Goal: Task Accomplishment & Management: Manage account settings

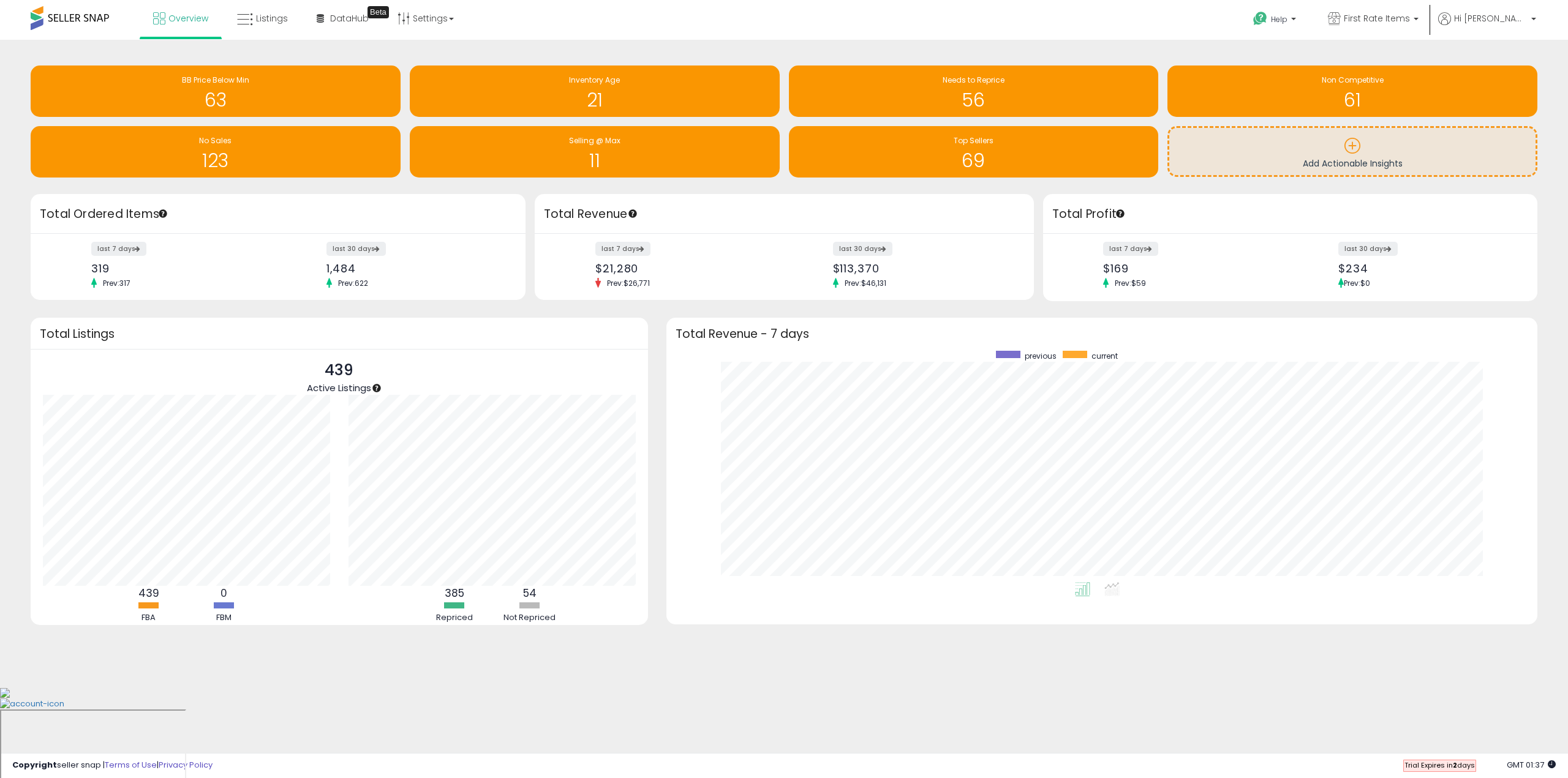
scroll to position [231, 846]
click at [1529, 17] on p "Hi [PERSON_NAME]" at bounding box center [1487, 19] width 98 height 16
click at [1512, 99] on link "Profile" at bounding box center [1509, 98] width 25 height 12
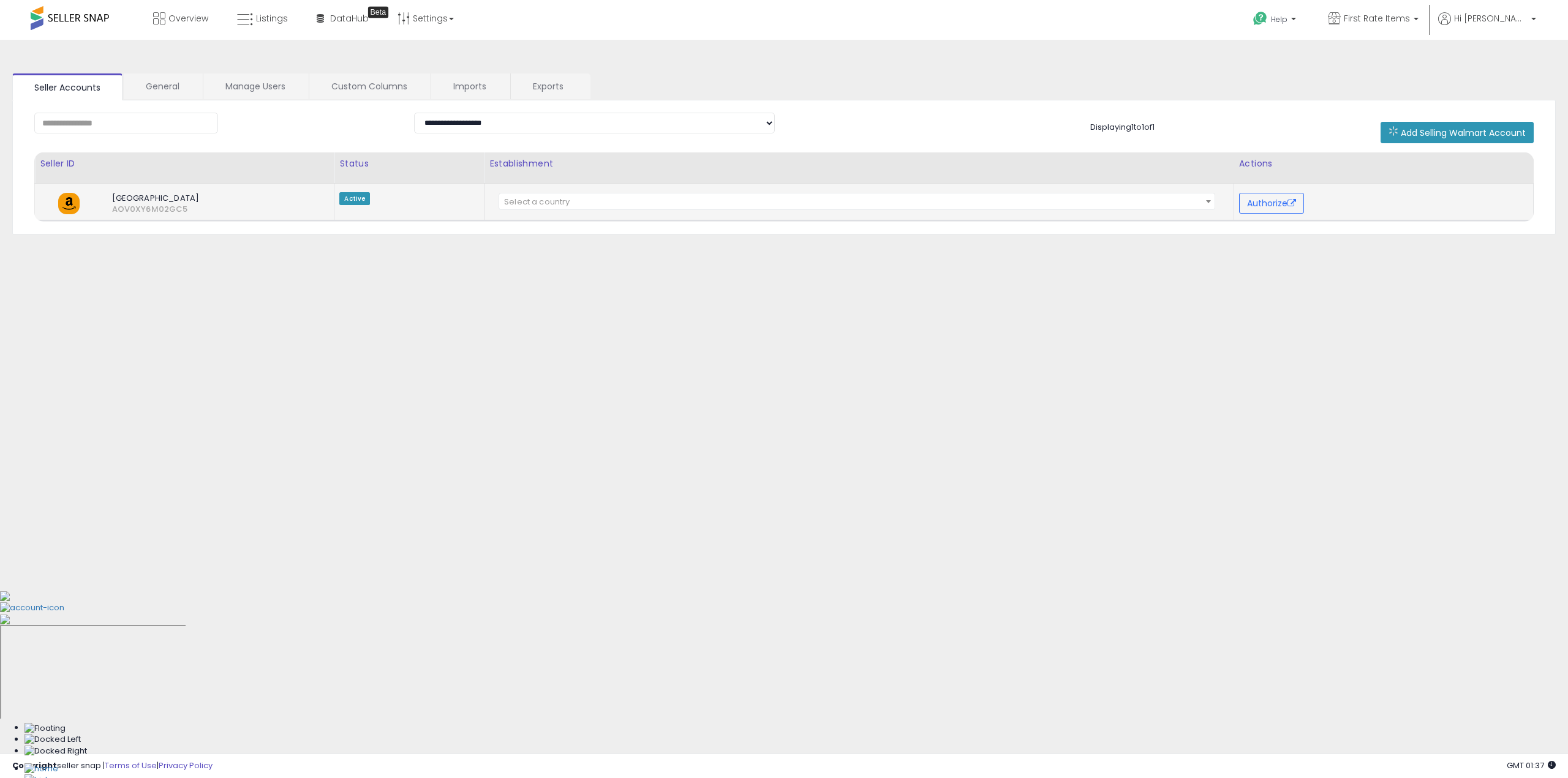
click at [574, 196] on span "Select a country" at bounding box center [857, 202] width 716 height 17
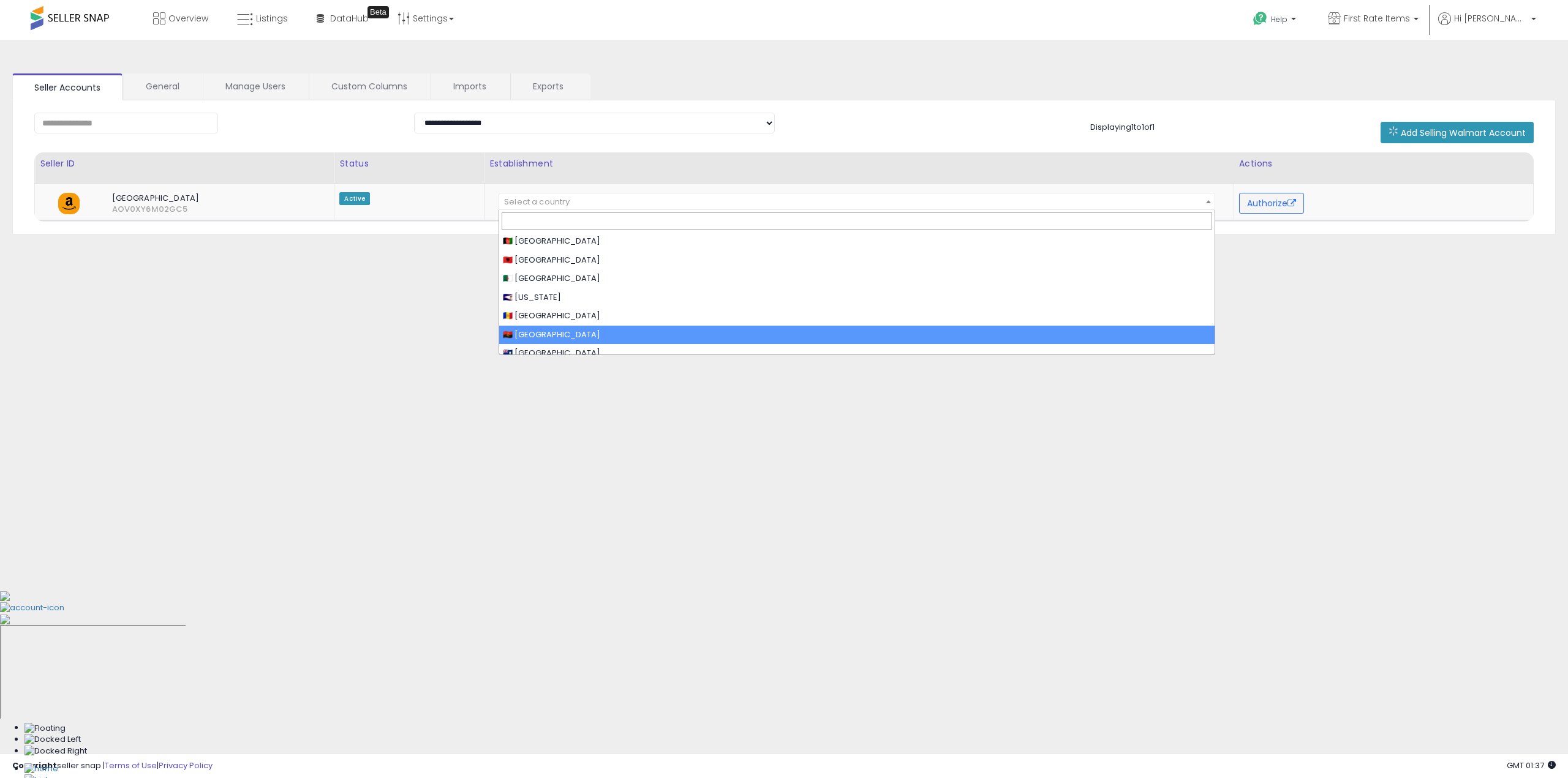
click at [347, 370] on div "**********" at bounding box center [784, 306] width 1556 height 508
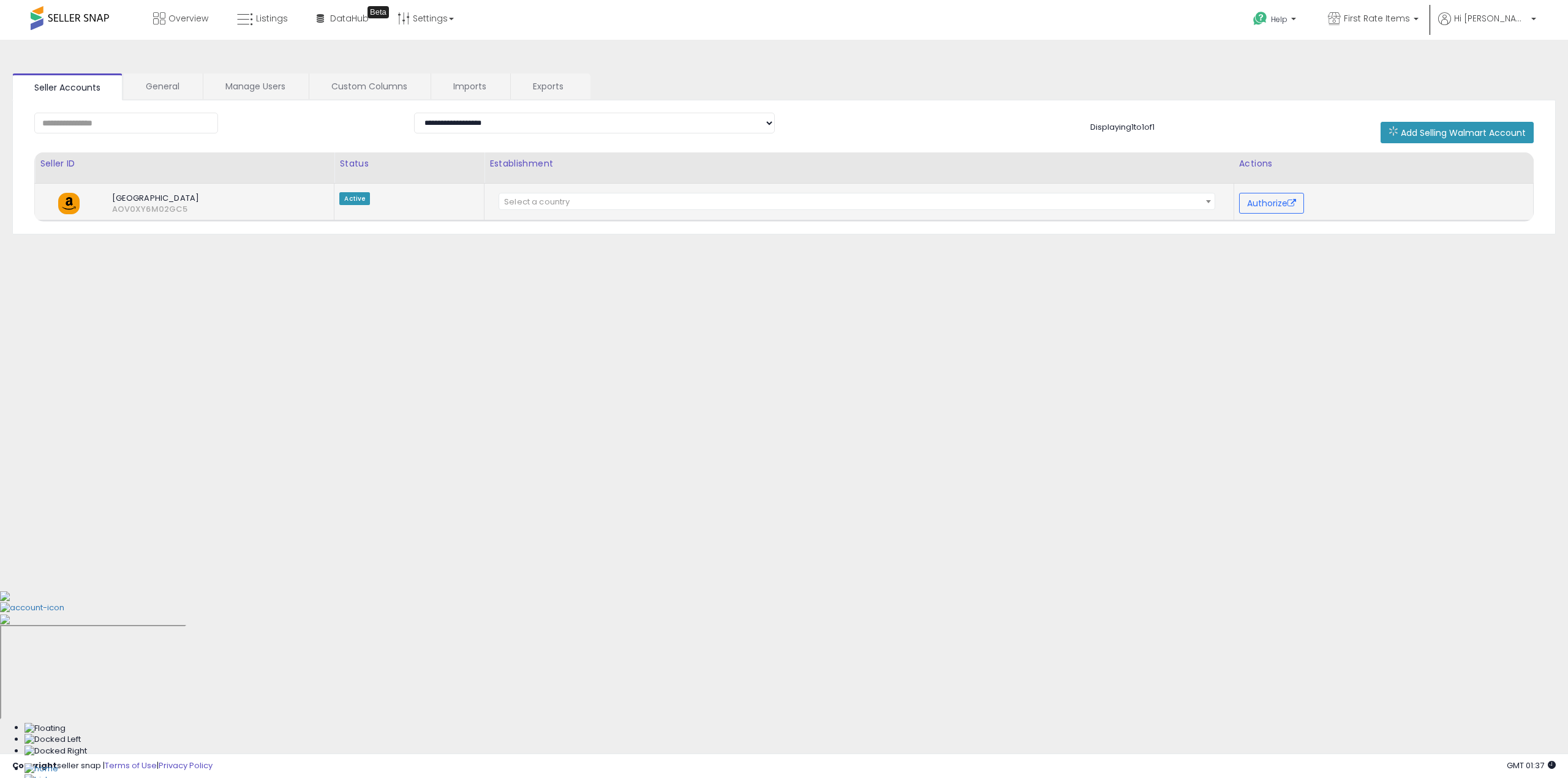
click at [821, 208] on span "Select a country" at bounding box center [857, 202] width 716 height 17
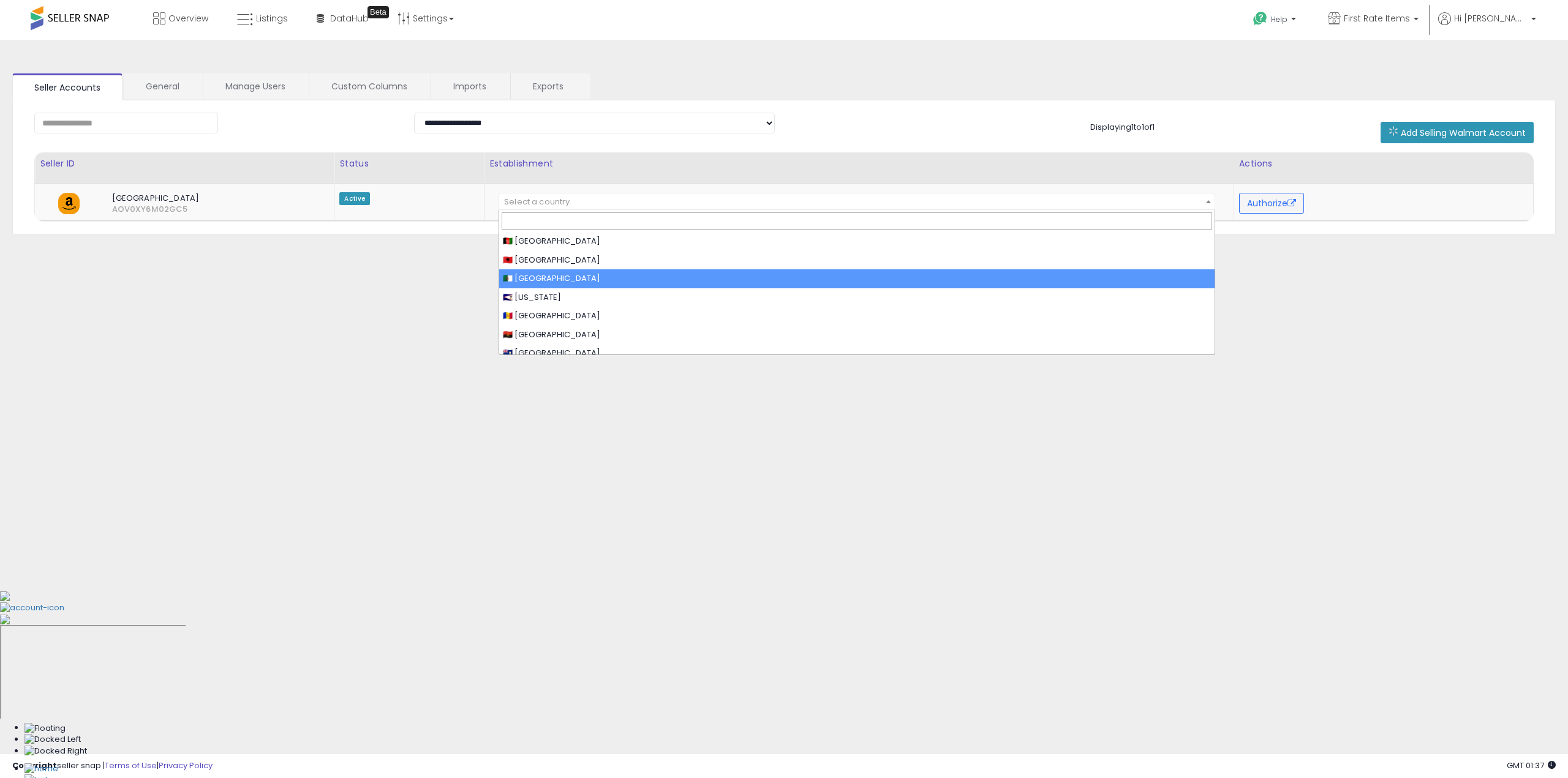
scroll to position [694, 0]
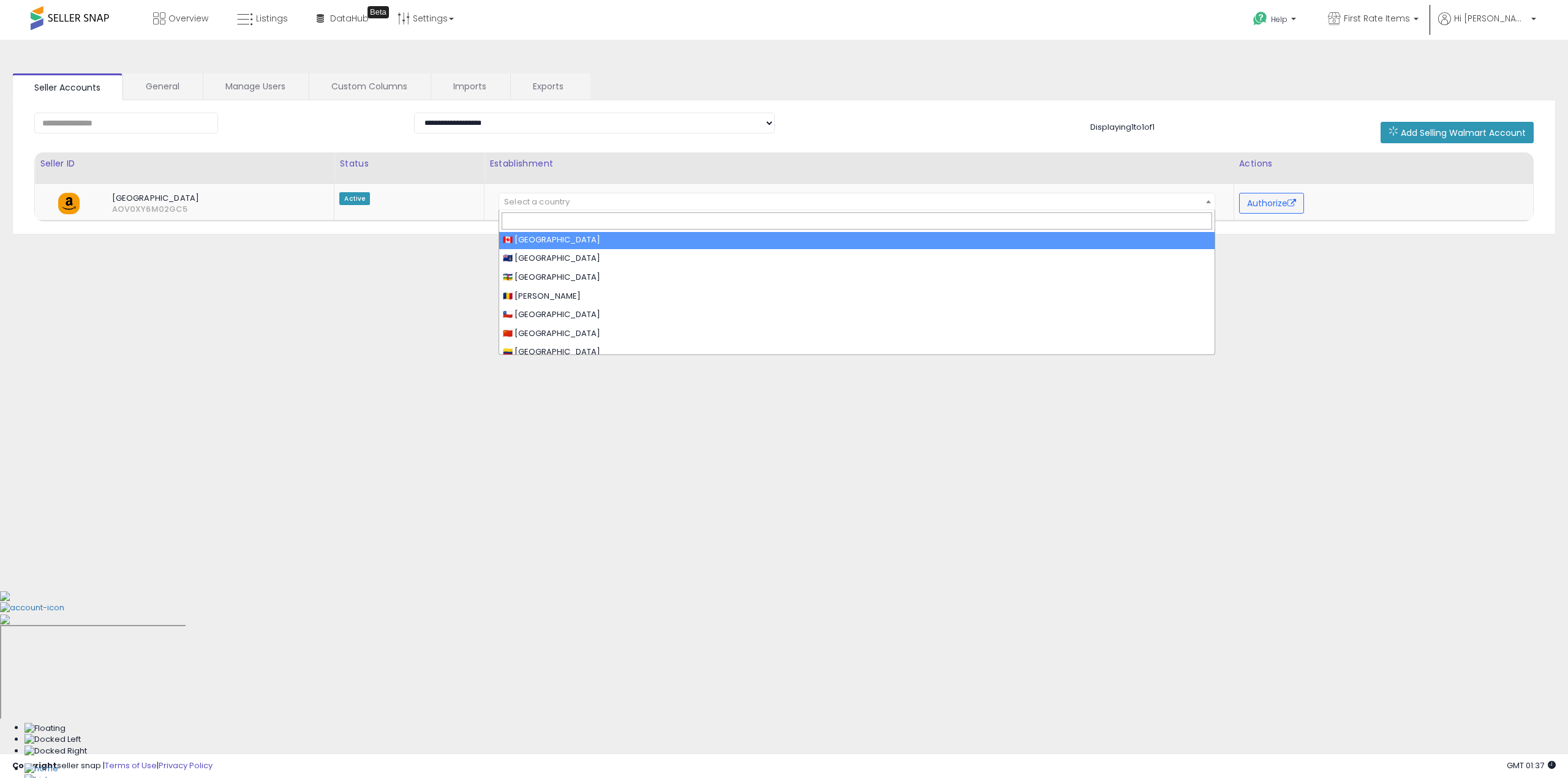
select select "**"
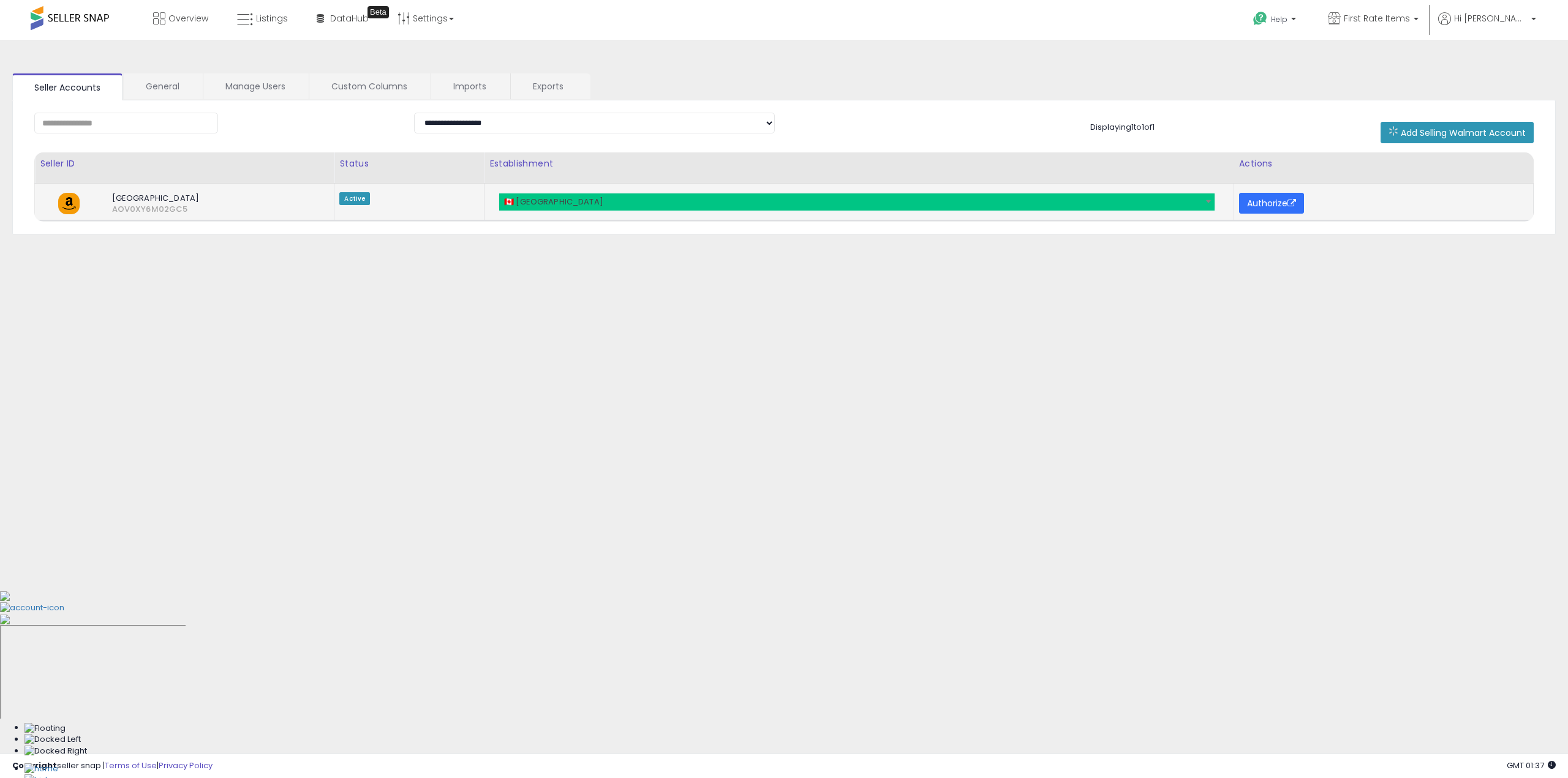
click at [1268, 207] on button "Authorize" at bounding box center [1271, 203] width 65 height 21
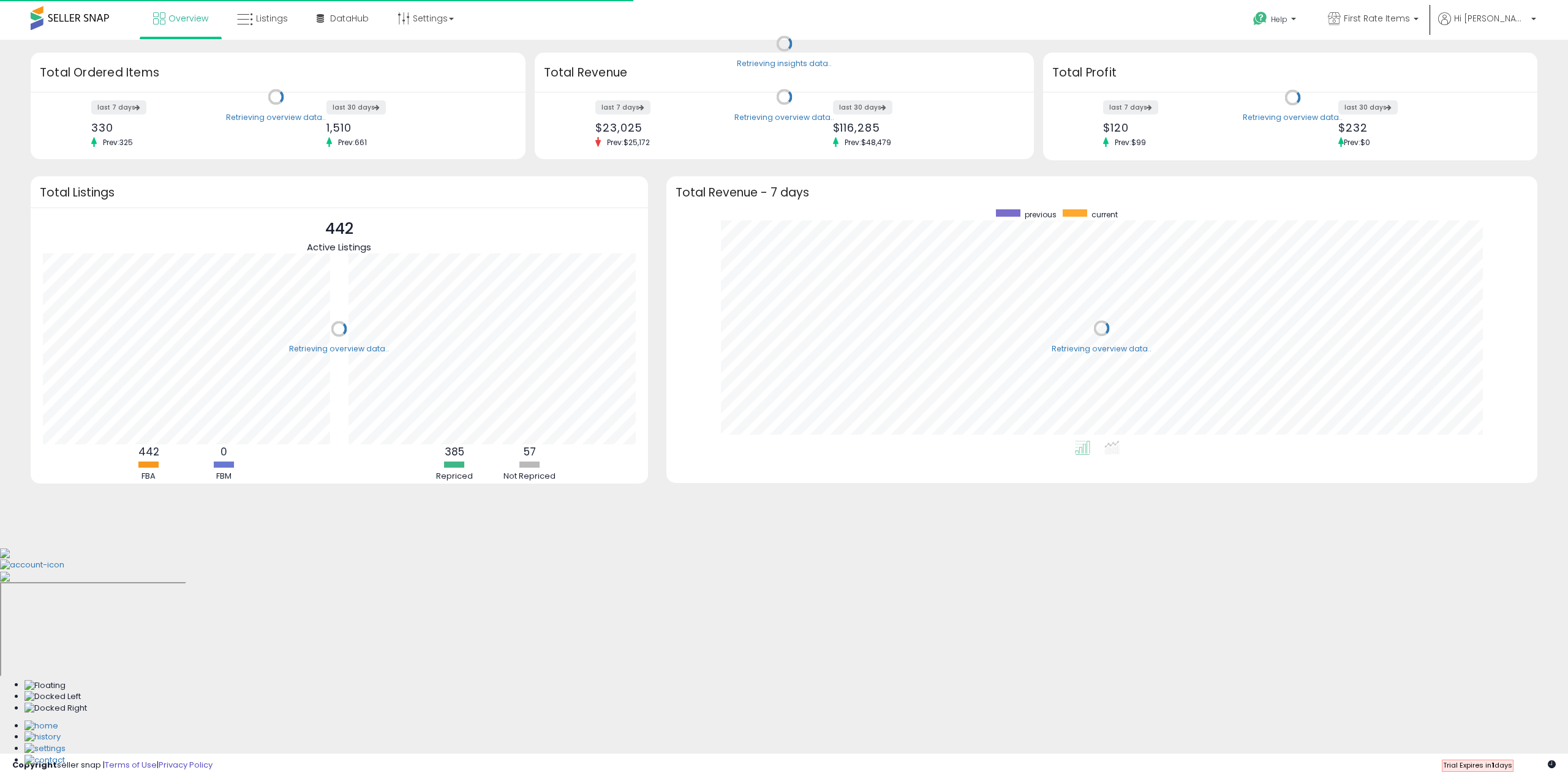
scroll to position [231, 846]
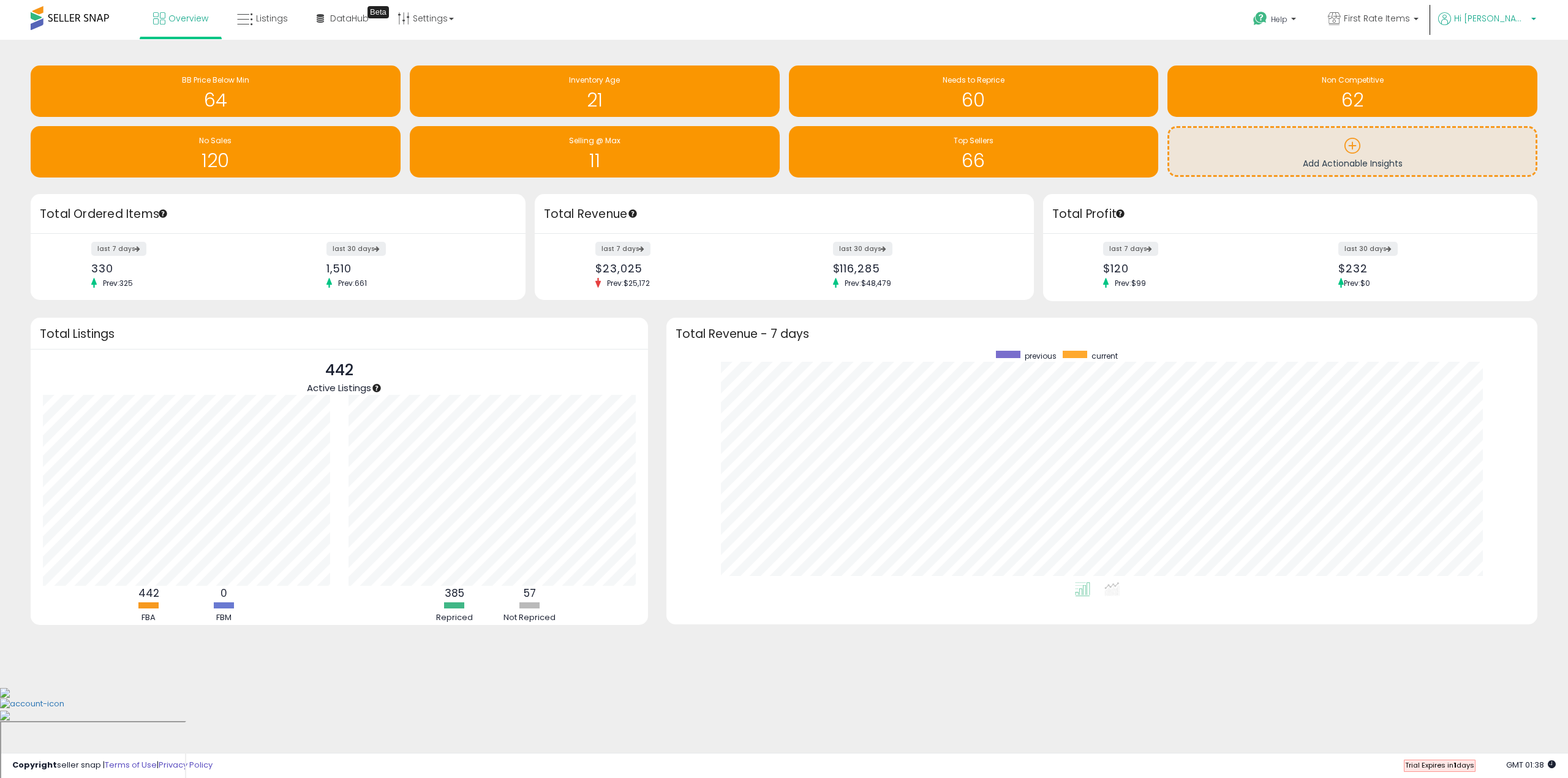
click at [1525, 22] on span "Hi [PERSON_NAME]" at bounding box center [1491, 18] width 73 height 12
click at [1504, 99] on link "Profile" at bounding box center [1509, 98] width 25 height 12
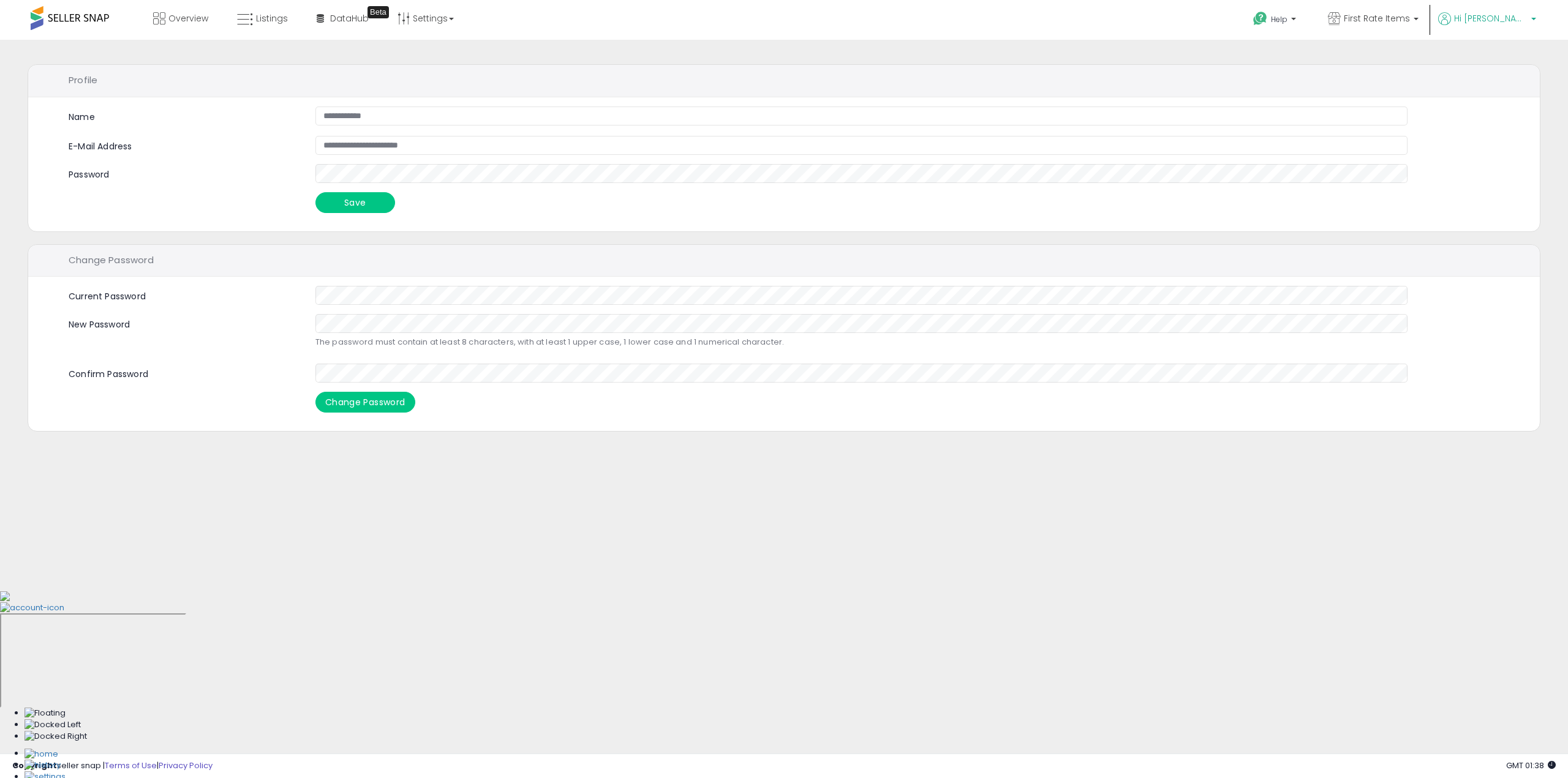
click at [1498, 22] on span "Hi [PERSON_NAME]" at bounding box center [1491, 18] width 73 height 12
click at [1525, 66] on li "Account" at bounding box center [1508, 66] width 51 height 31
click at [1516, 65] on link "Account" at bounding box center [1508, 66] width 32 height 12
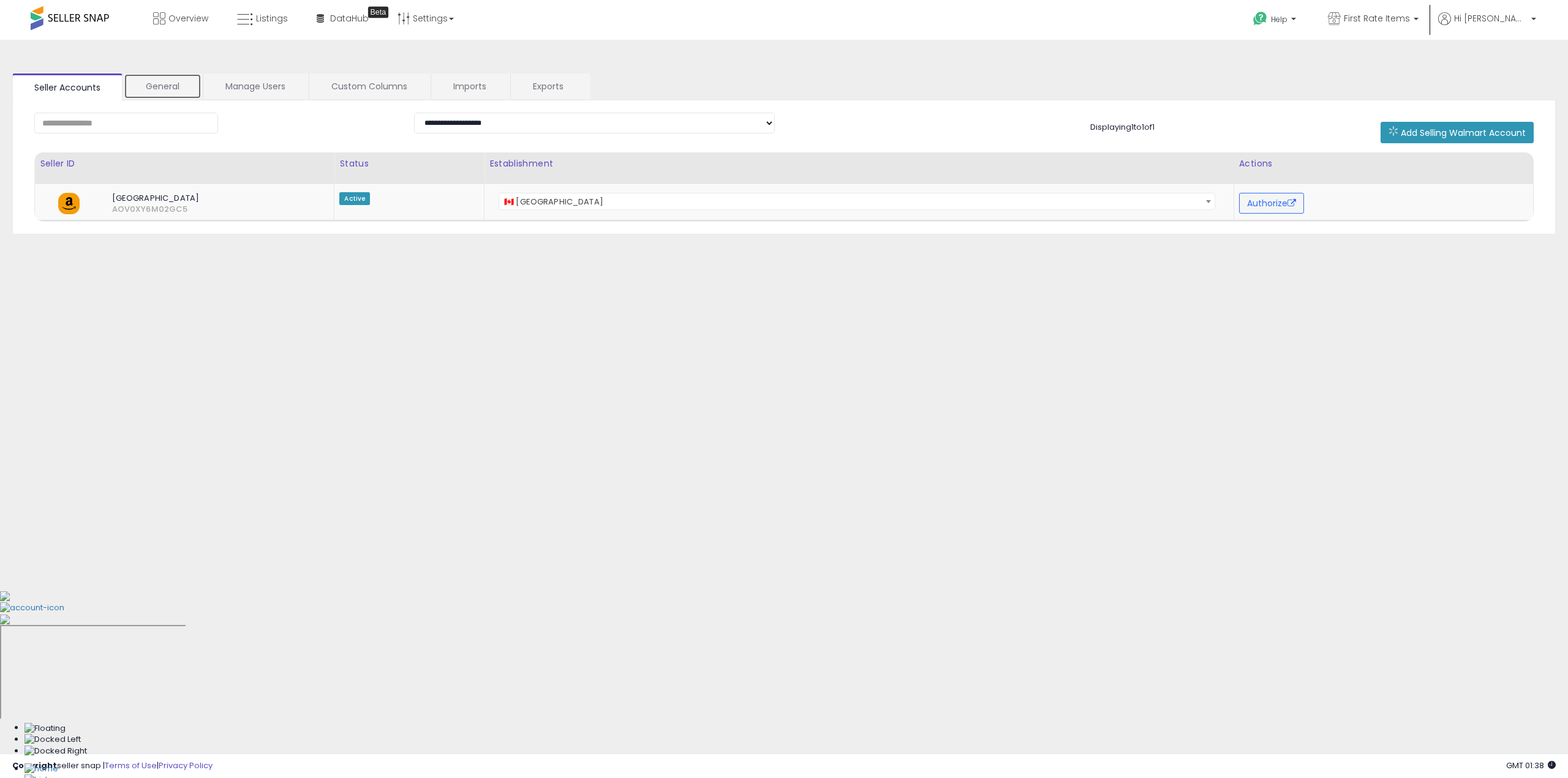
click at [165, 89] on link "General" at bounding box center [163, 86] width 78 height 25
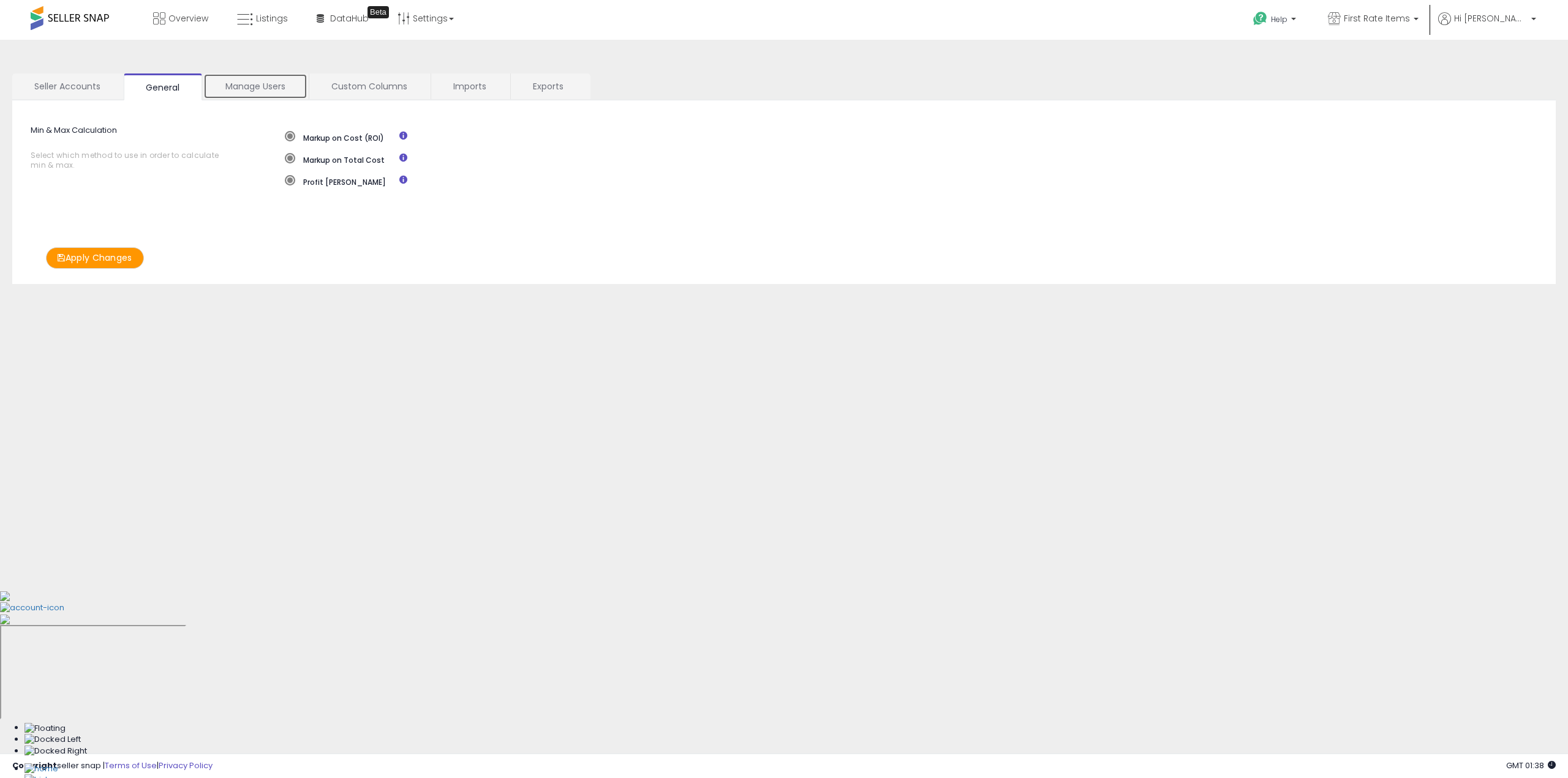
click at [274, 93] on link "Manage Users" at bounding box center [255, 86] width 104 height 25
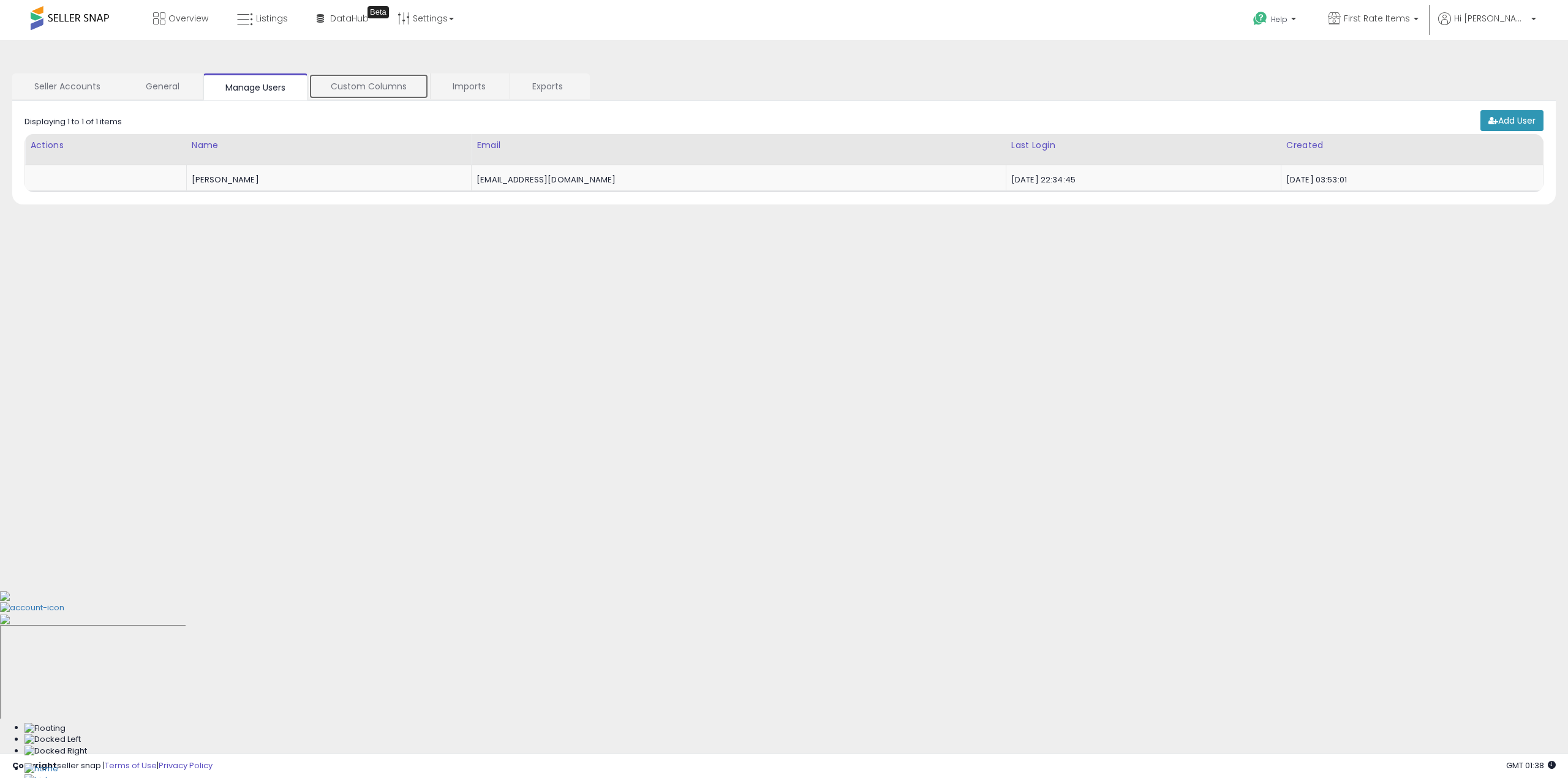
click at [359, 83] on link "Custom Columns" at bounding box center [368, 86] width 120 height 25
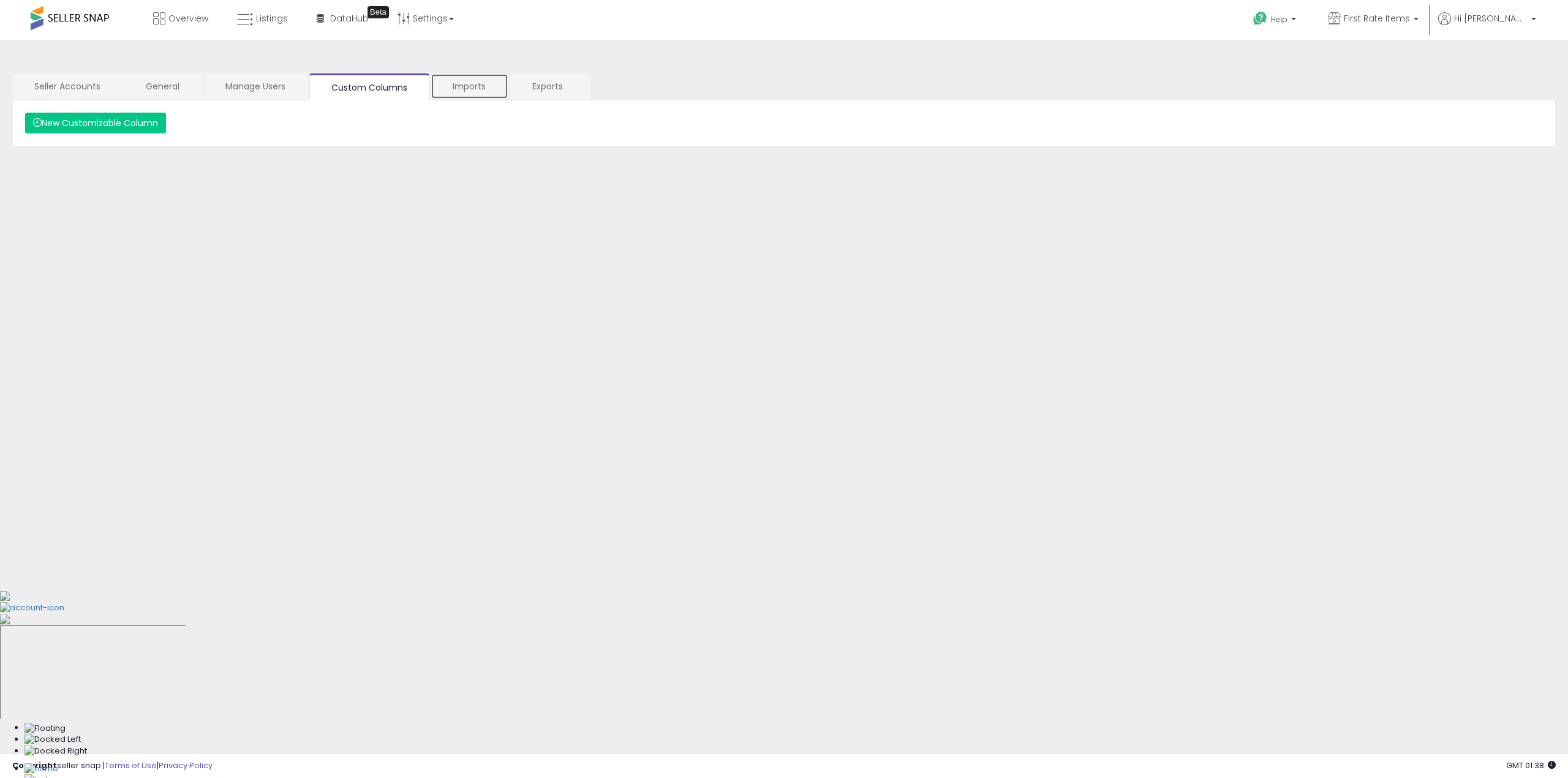
click at [475, 85] on link "Imports" at bounding box center [470, 86] width 78 height 25
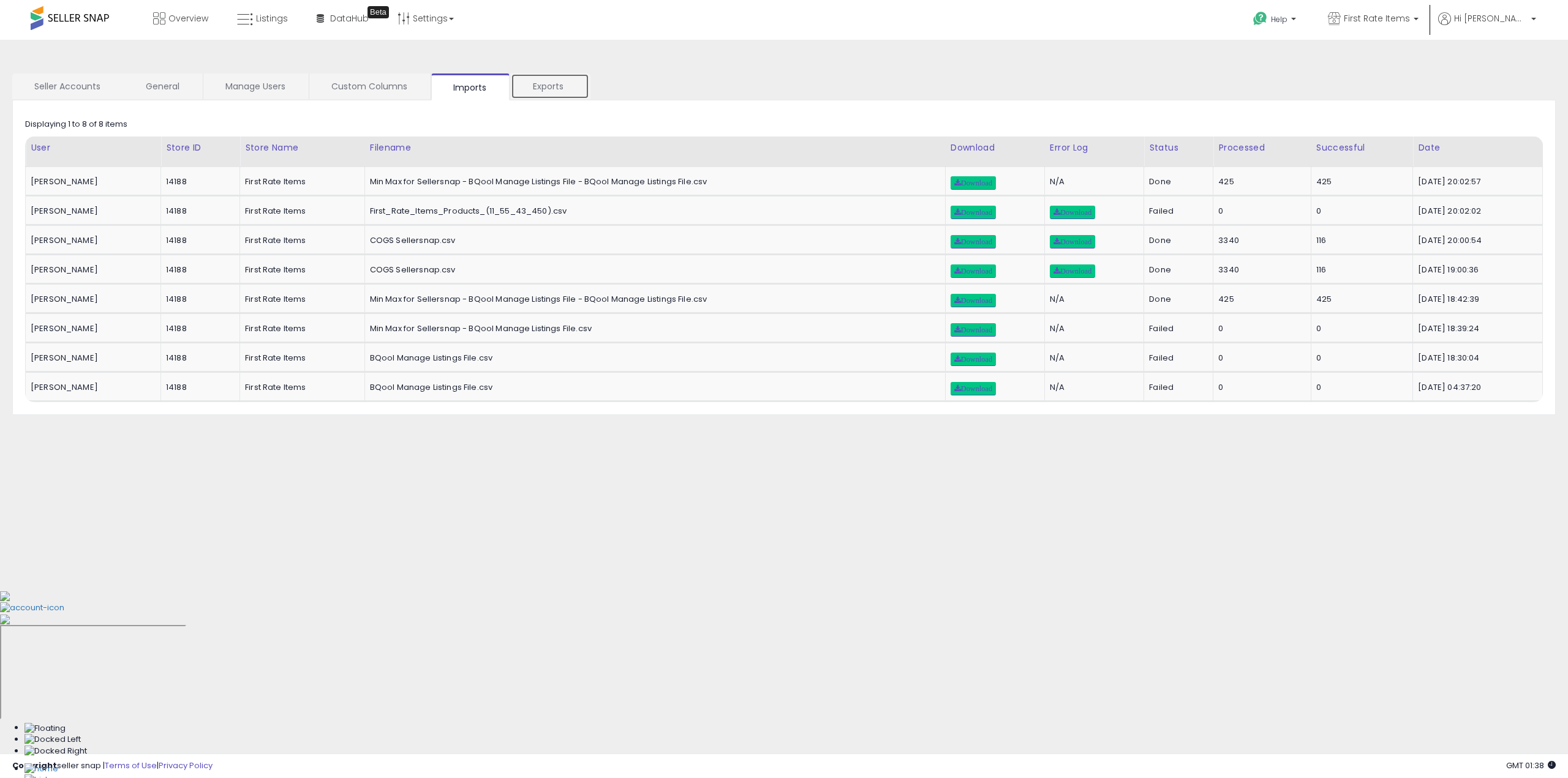
click at [554, 83] on link "Exports" at bounding box center [550, 86] width 78 height 25
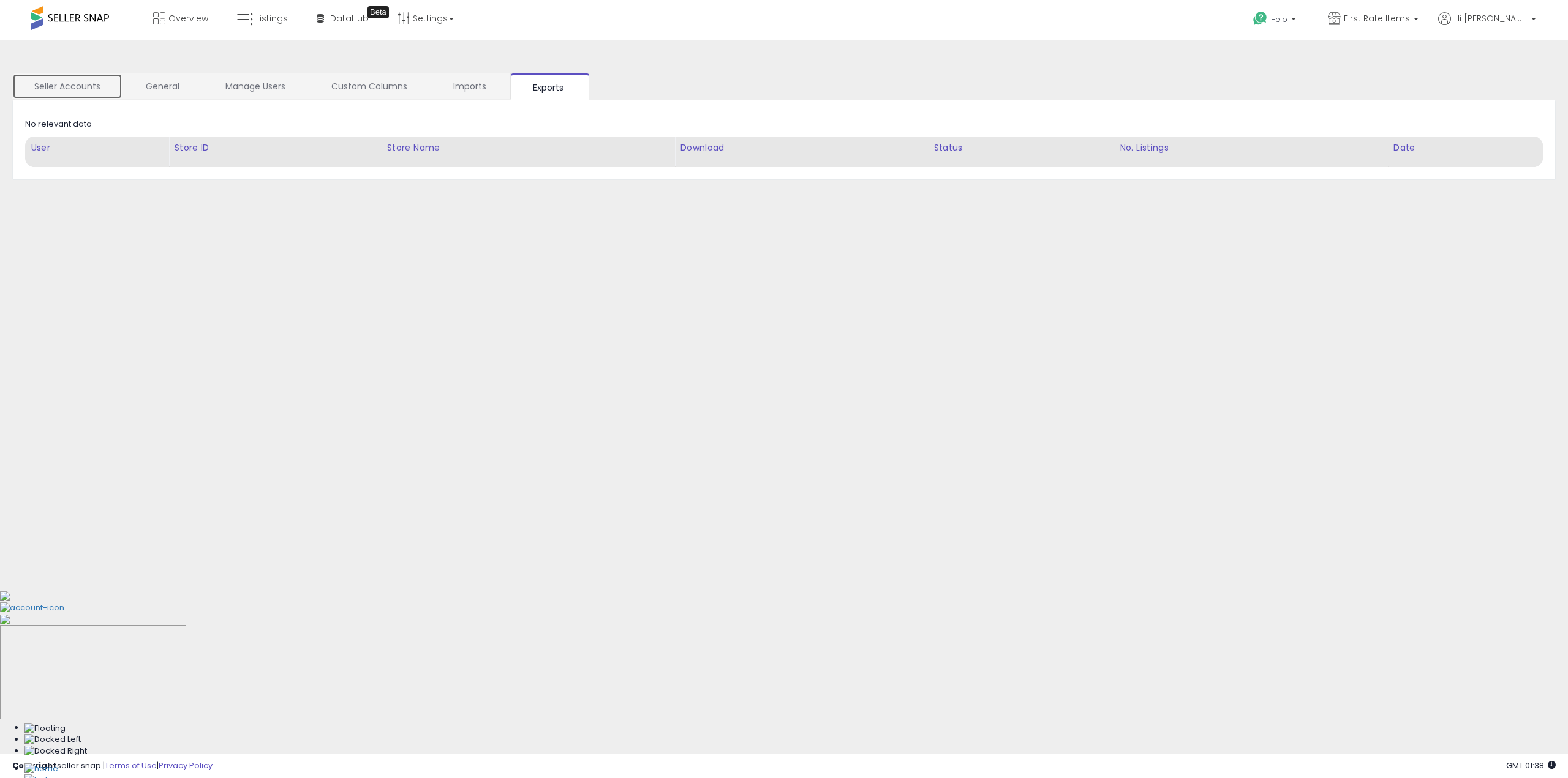
click at [84, 97] on link "Seller Accounts" at bounding box center [67, 86] width 111 height 25
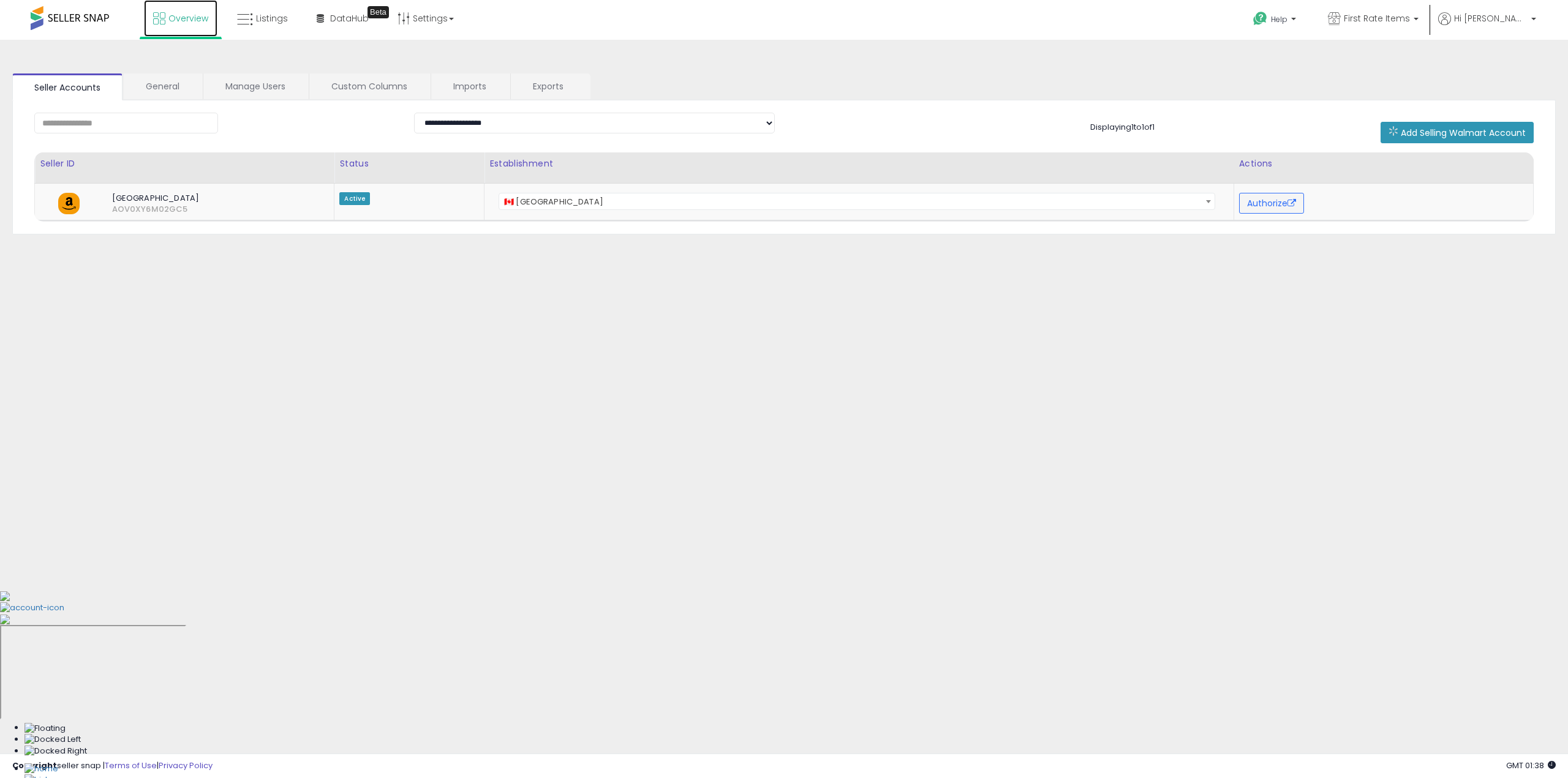
click at [206, 22] on span "Overview" at bounding box center [188, 18] width 40 height 12
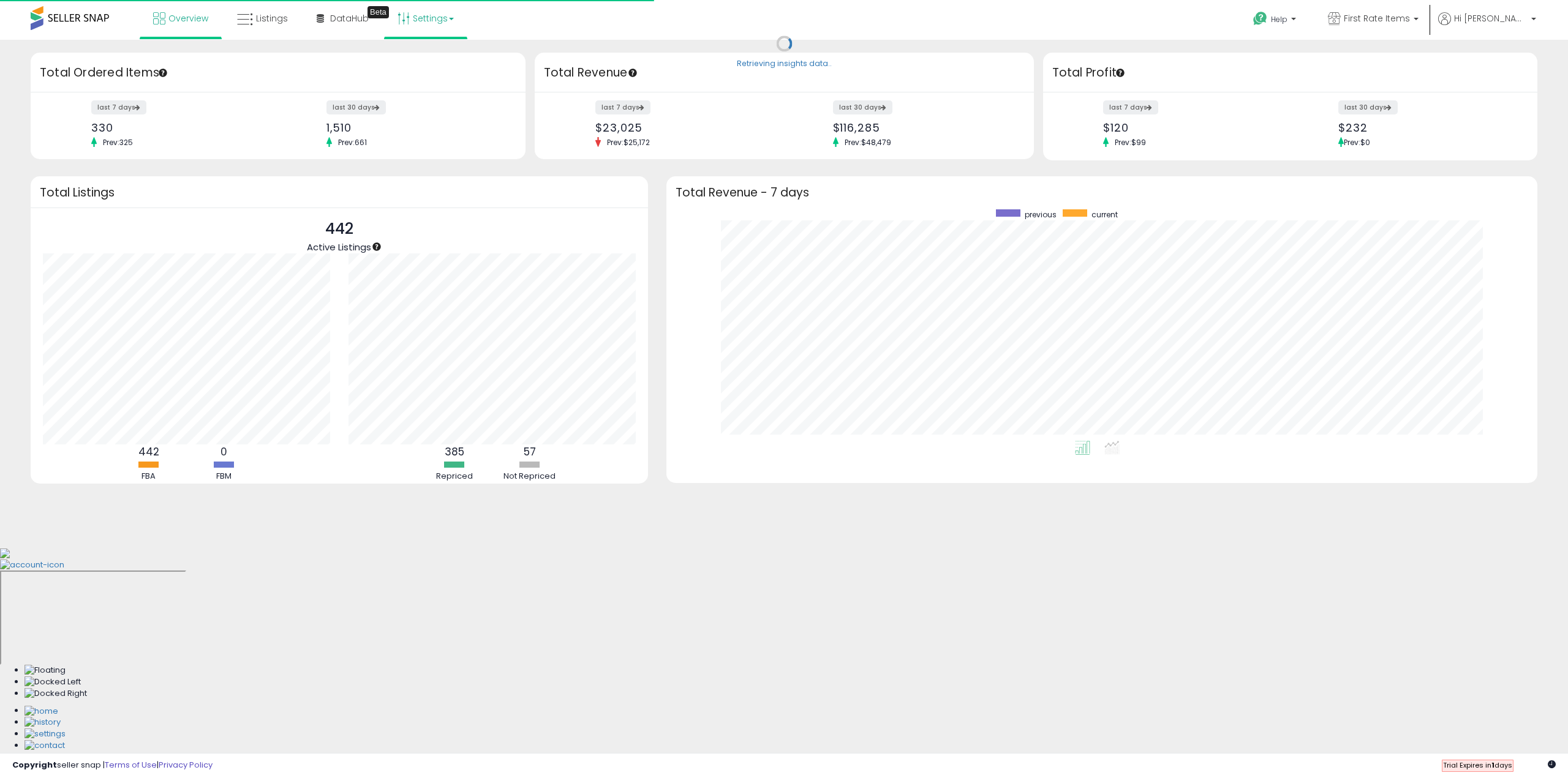
scroll to position [231, 846]
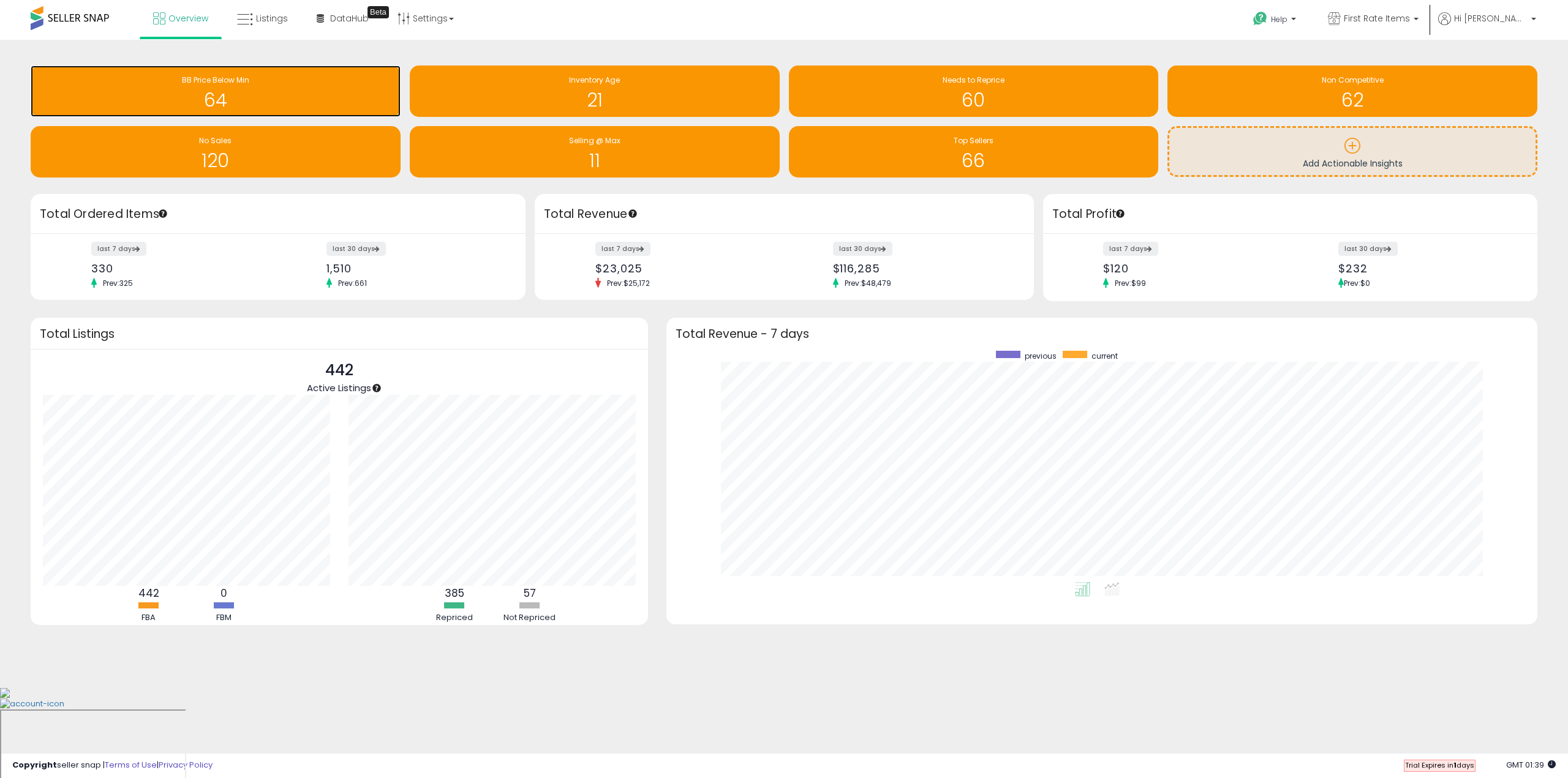
click at [288, 98] on h1 "64" at bounding box center [215, 100] width 358 height 20
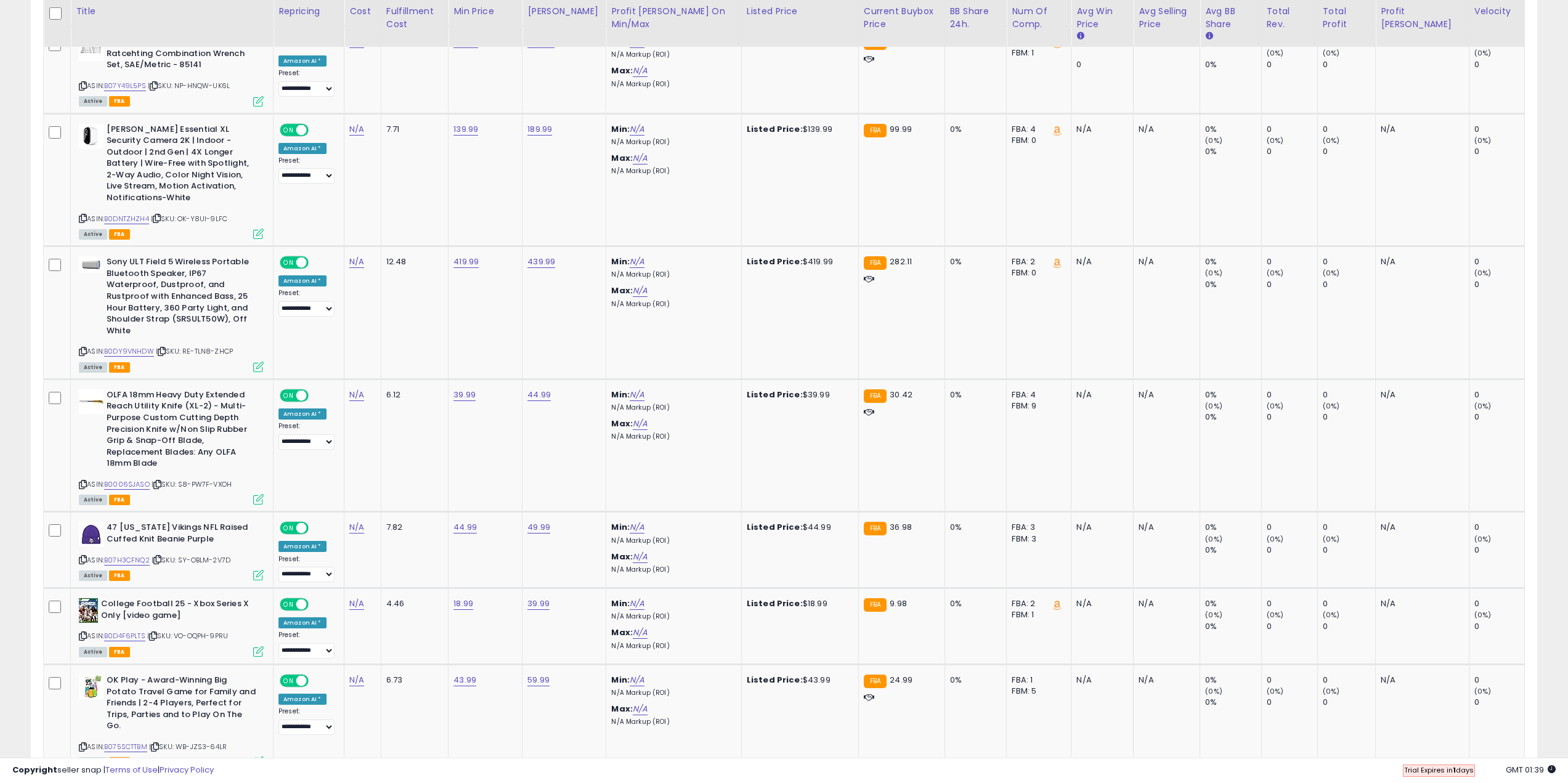
scroll to position [2380, 0]
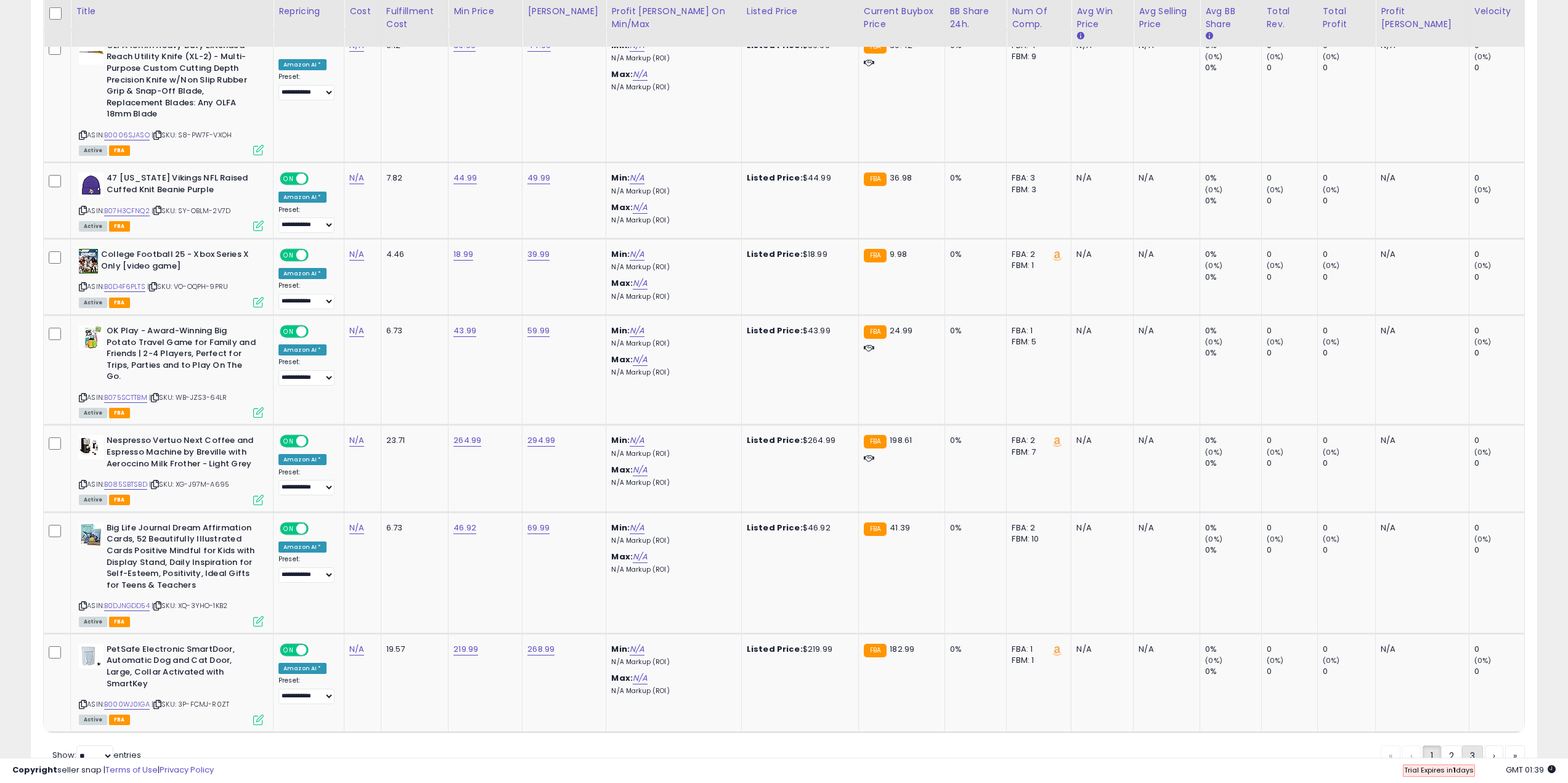
click at [1475, 745] on link "3" at bounding box center [1473, 756] width 21 height 21
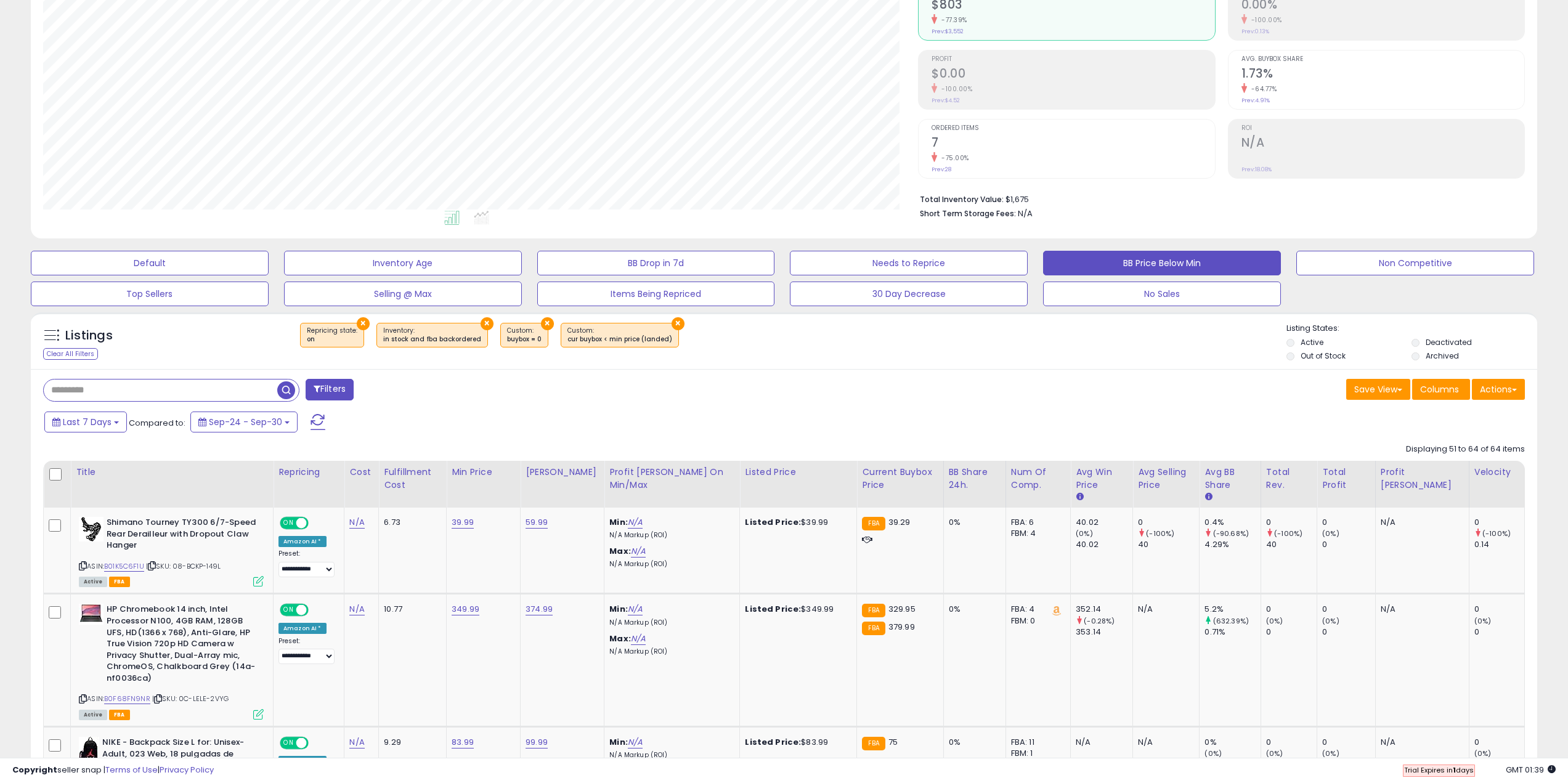
scroll to position [0, 0]
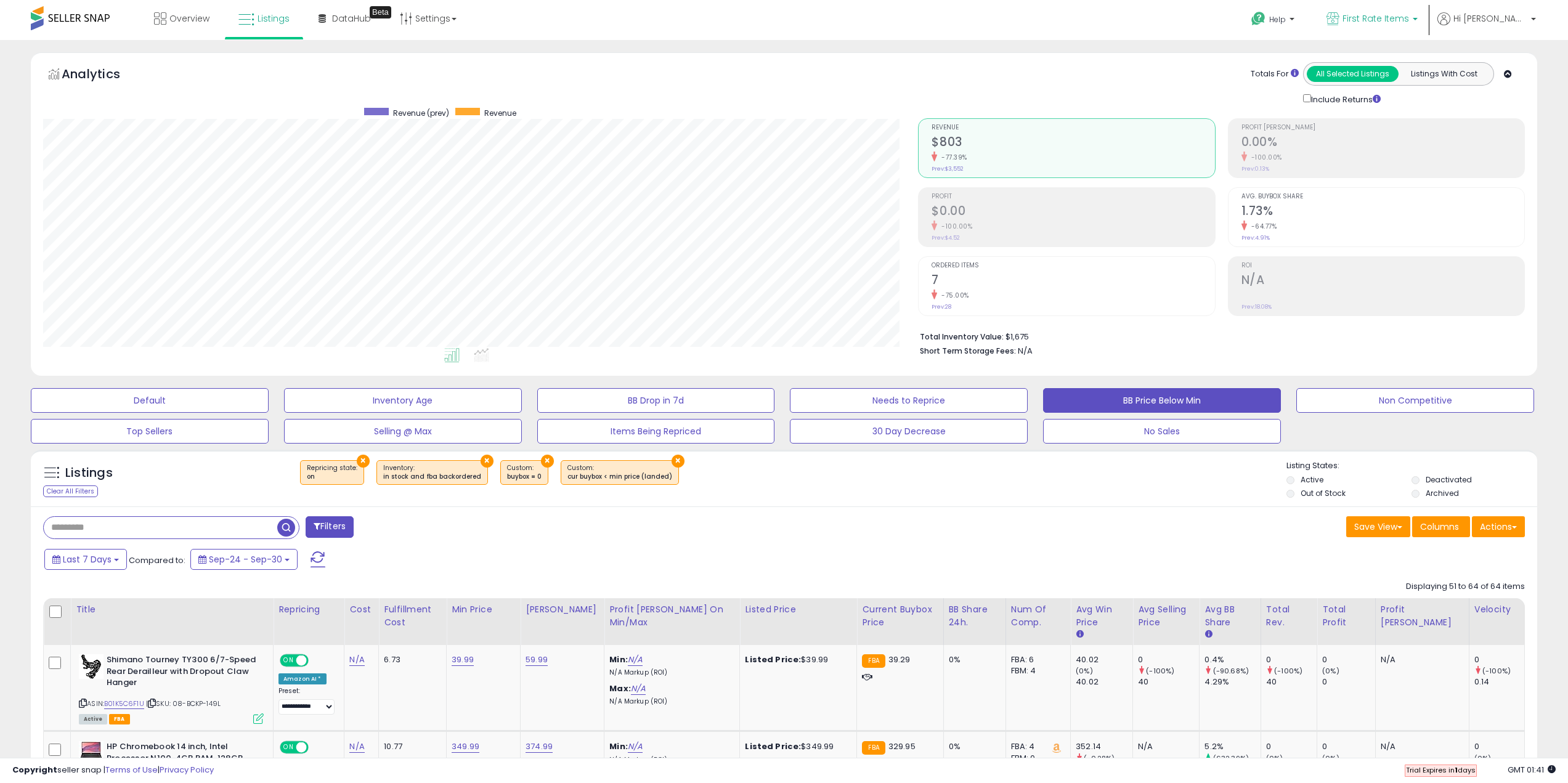
click at [1409, 13] on span "First Rate Items" at bounding box center [1376, 18] width 67 height 12
click at [1538, 22] on li "Hi Warren Account Profile Logout" at bounding box center [1487, 27] width 107 height 30
click at [1527, 20] on p "Hi [PERSON_NAME]" at bounding box center [1486, 20] width 98 height 16
click at [1512, 62] on link "Account" at bounding box center [1507, 66] width 32 height 12
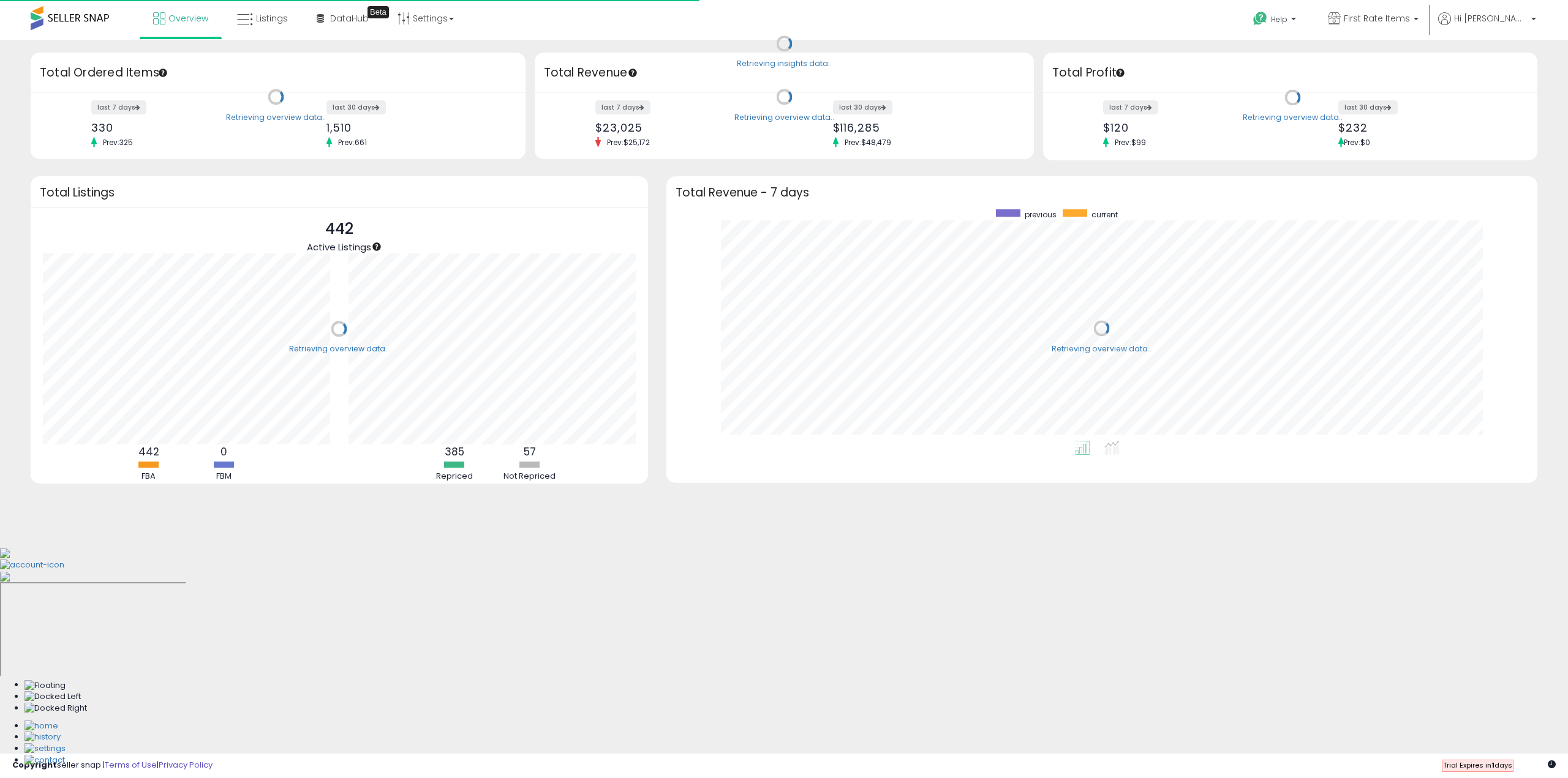
scroll to position [231, 846]
